Goal: Information Seeking & Learning: Learn about a topic

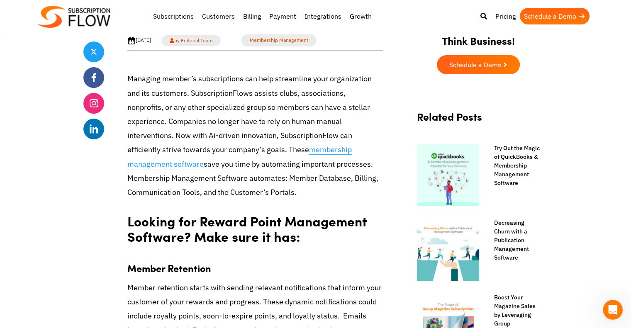
click at [256, 154] on link "membership management software" at bounding box center [239, 157] width 225 height 24
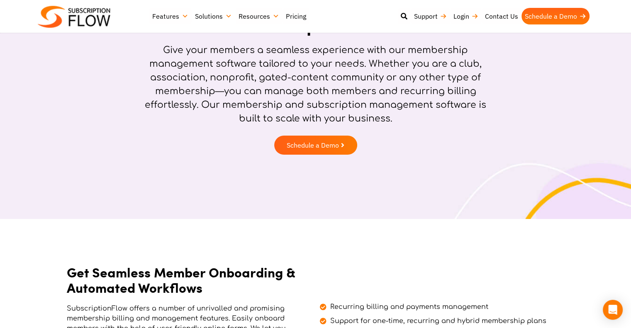
scroll to position [83, 0]
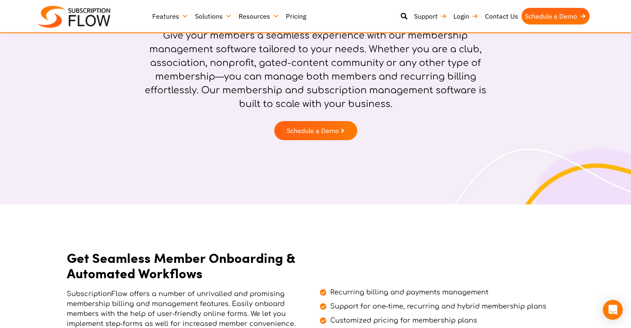
click at [163, 14] on link "Features" at bounding box center [170, 16] width 43 height 17
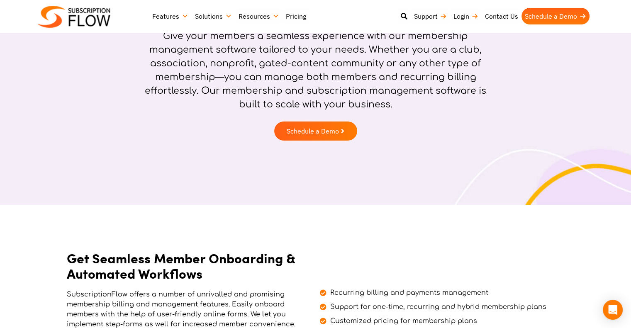
scroll to position [83, 0]
